Goal: Task Accomplishment & Management: Use online tool/utility

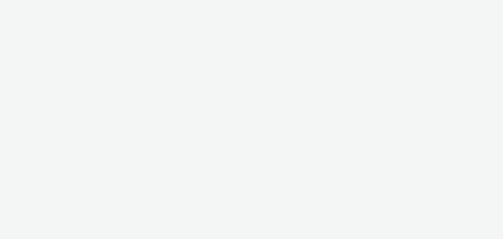
select select "a1548b1e-0fde-418e-992c-2e089afb3761"
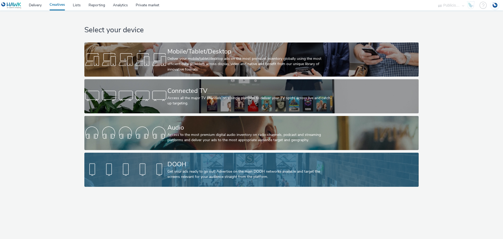
click at [204, 173] on div "Get your ads ready to go out! Advertise on the main DOOH networks available and…" at bounding box center [250, 174] width 166 height 11
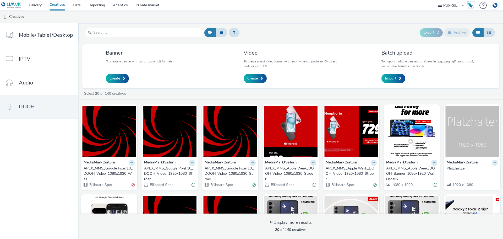
click at [130, 163] on icon at bounding box center [131, 161] width 2 height 3
click at [123, 182] on link "Duplicate" at bounding box center [114, 182] width 39 height 10
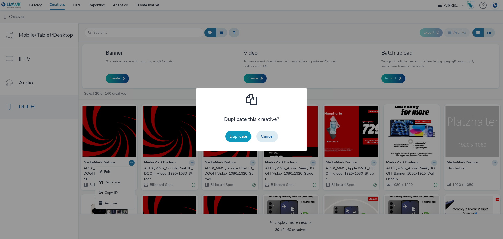
click at [246, 135] on button "Duplicate" at bounding box center [238, 136] width 26 height 11
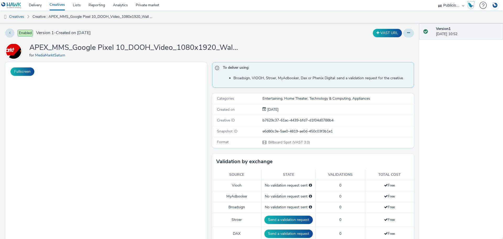
click at [407, 34] on button at bounding box center [408, 33] width 11 height 9
click at [399, 40] on link "Edit" at bounding box center [393, 43] width 39 height 10
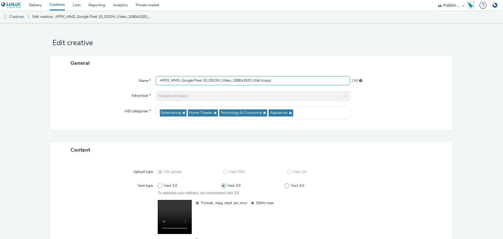
drag, startPoint x: 288, startPoint y: 81, endPoint x: 260, endPoint y: 81, distance: 27.5
click at [260, 81] on input "APEX_MMS_Google Pixel 10_DOOH_Video_1080x1920_Wall (copy)" at bounding box center [253, 80] width 195 height 9
type input "APEX_MMS_Google Pixel 10_DOOH_Video_1080x1920_Wall_V2"
click at [398, 99] on div at bounding box center [398, 96] width 97 height 10
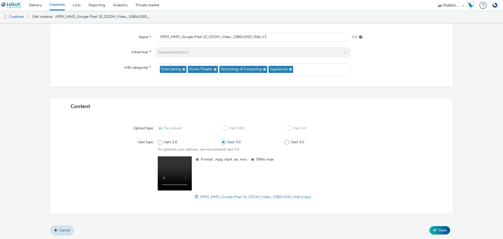
scroll to position [44, 0]
click at [196, 195] on span at bounding box center [197, 196] width 5 height 6
click at [439, 225] on div "Cancel Save" at bounding box center [251, 229] width 402 height 9
click at [440, 229] on span "Save" at bounding box center [442, 229] width 8 height 5
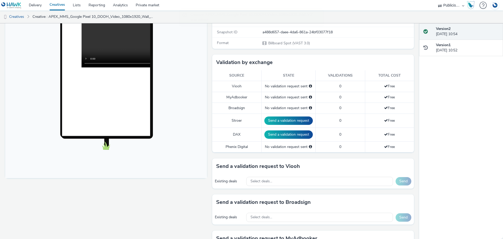
scroll to position [105, 0]
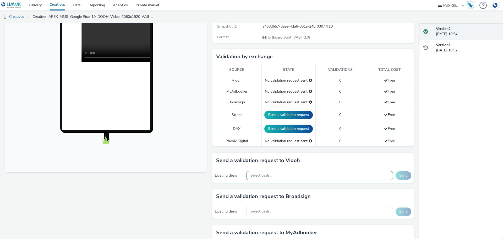
click at [273, 173] on div "Select deals..." at bounding box center [319, 175] width 147 height 9
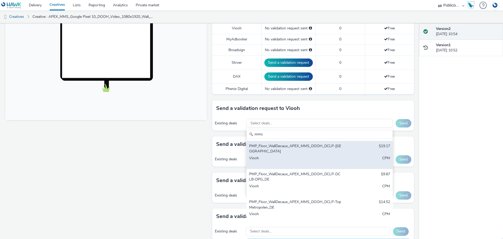
scroll to position [157, 0]
type input "mms"
click at [275, 150] on div "PMP_Floor_WallDecaux_APEX_MMS_DOOH_DCLP-[GEOGRAPHIC_DATA]" at bounding box center [295, 148] width 93 height 11
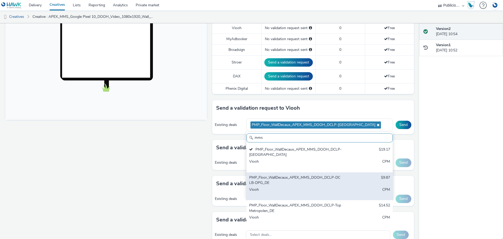
click at [279, 181] on div "PMP_Floor_WallDecaux_APEX_MMS_DOOH_DCLP-DCLB-DPG_DE" at bounding box center [295, 180] width 93 height 11
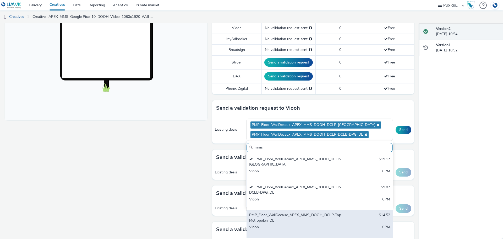
click at [287, 216] on div "PMP_Floor_WallDecaux_APEX_MMS_DOOH_DCLP-TopMetropolen_DE" at bounding box center [295, 217] width 93 height 11
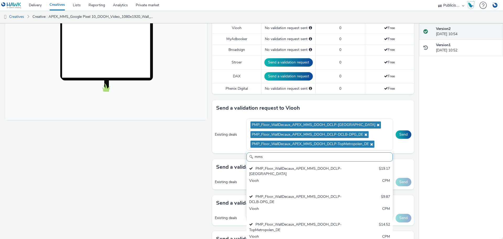
click at [463, 129] on div "Version 2 [DATE] 10:54 Version 1 [DATE] 10:52" at bounding box center [461, 130] width 84 height 215
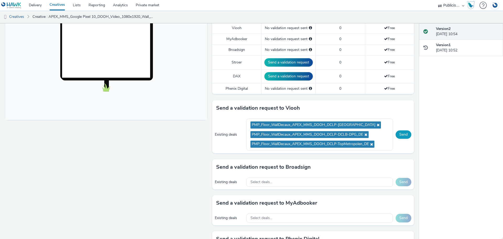
click at [402, 134] on button "Send" at bounding box center [403, 134] width 16 height 8
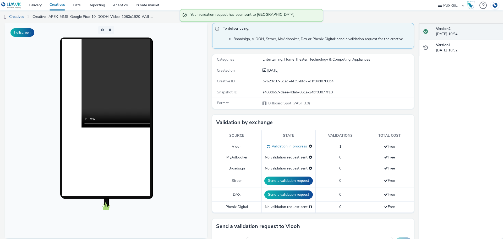
scroll to position [52, 0]
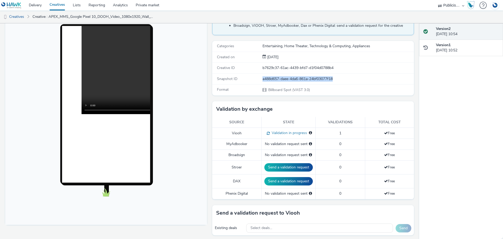
drag, startPoint x: 336, startPoint y: 80, endPoint x: 251, endPoint y: 79, distance: 84.9
click at [251, 79] on div "Snapshot ID a488d657-daee-4da6-861a-24bf03077f18" at bounding box center [313, 79] width 202 height 11
copy div "a488d657-daee-4da6-861a-24bf03077f18"
